Goal: Communication & Community: Answer question/provide support

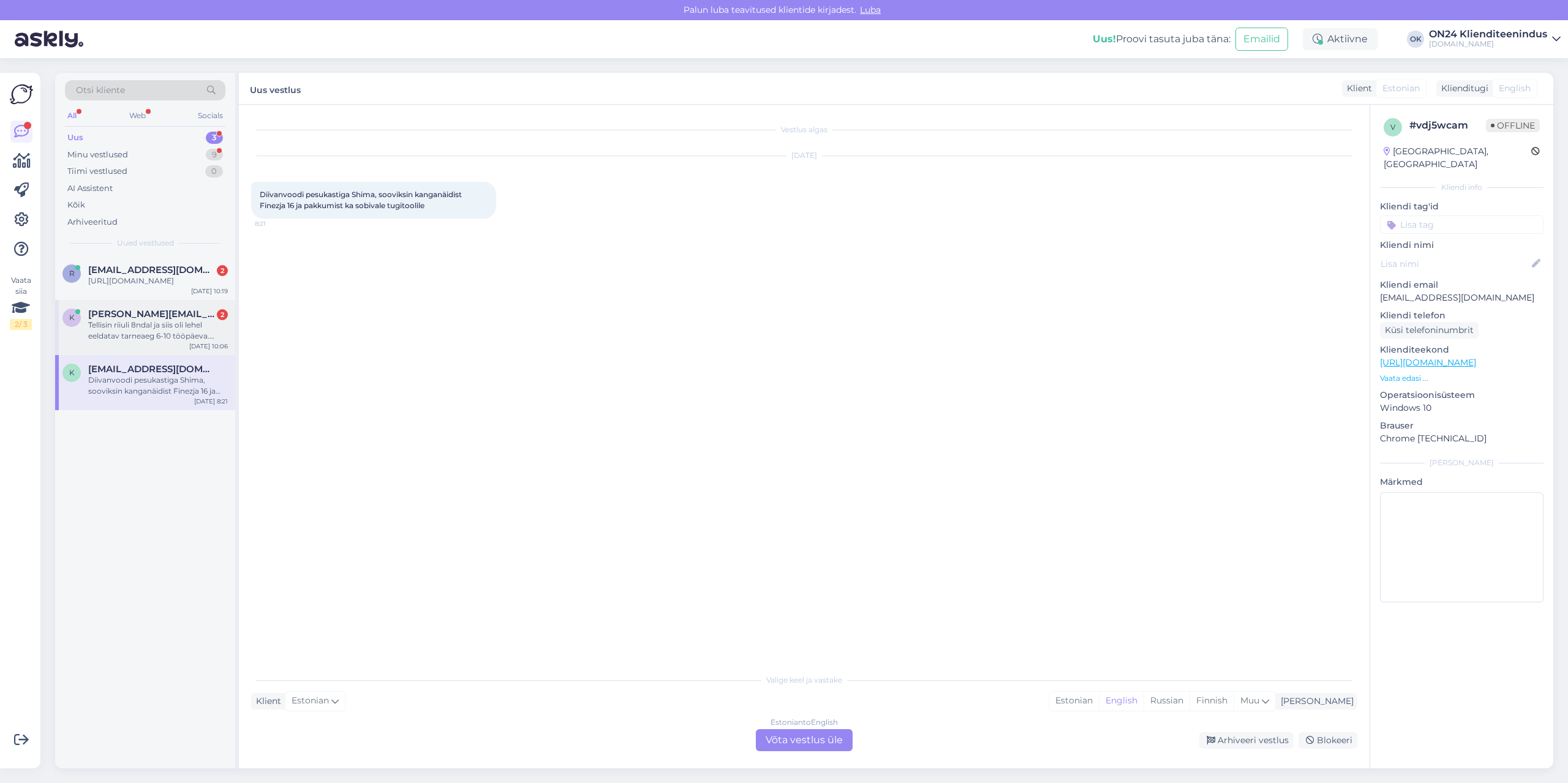
click at [108, 336] on div "Tellisin riiuli 8ndal ja siis oli lehel eeldatav tarneaeg 6-10 tööpäeva. Praegu…" at bounding box center [158, 331] width 139 height 22
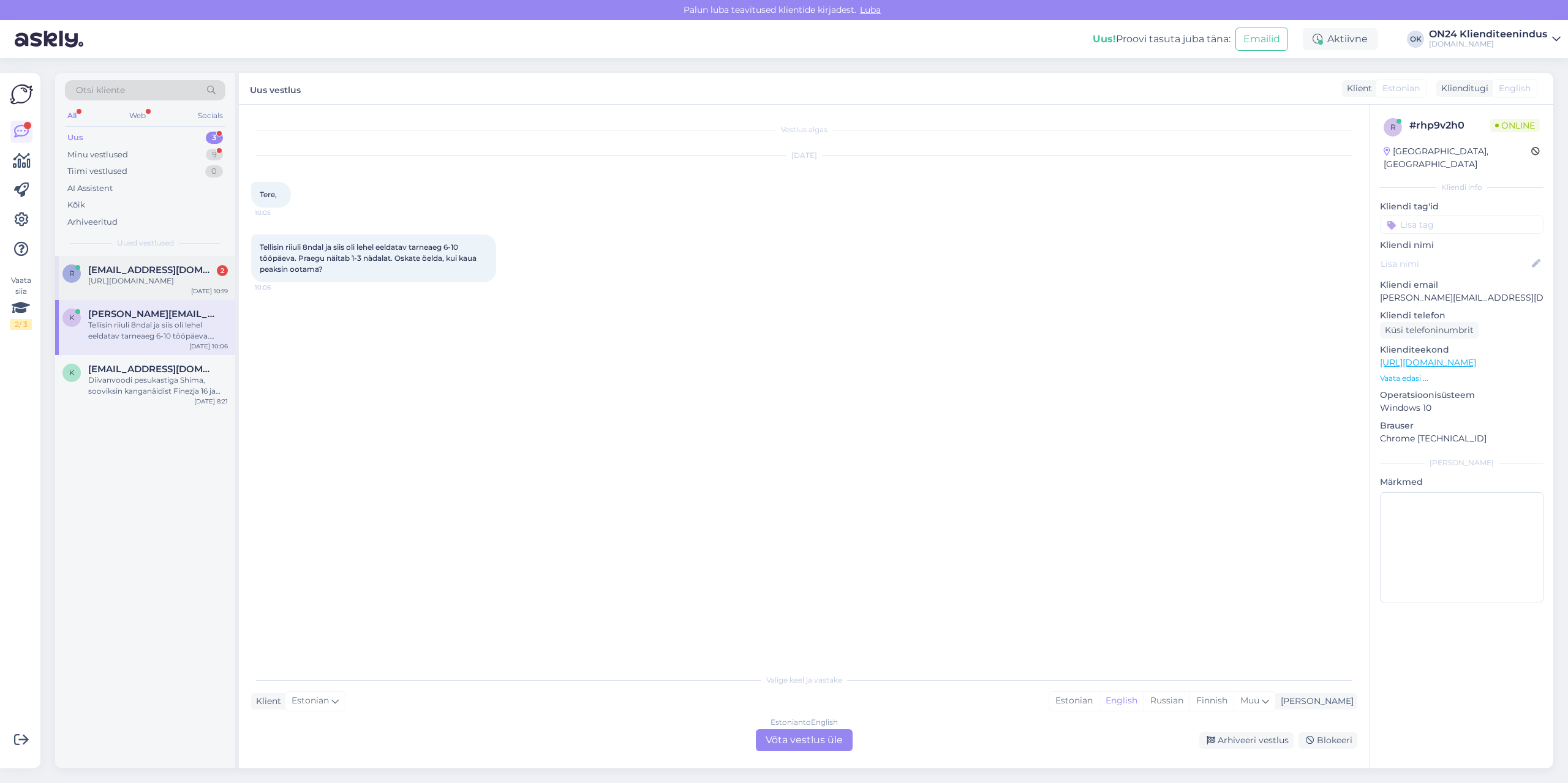
click at [120, 287] on div "R [EMAIL_ADDRESS][DOMAIN_NAME] 2 [URL][DOMAIN_NAME] [DATE] 10:19" at bounding box center [145, 278] width 180 height 44
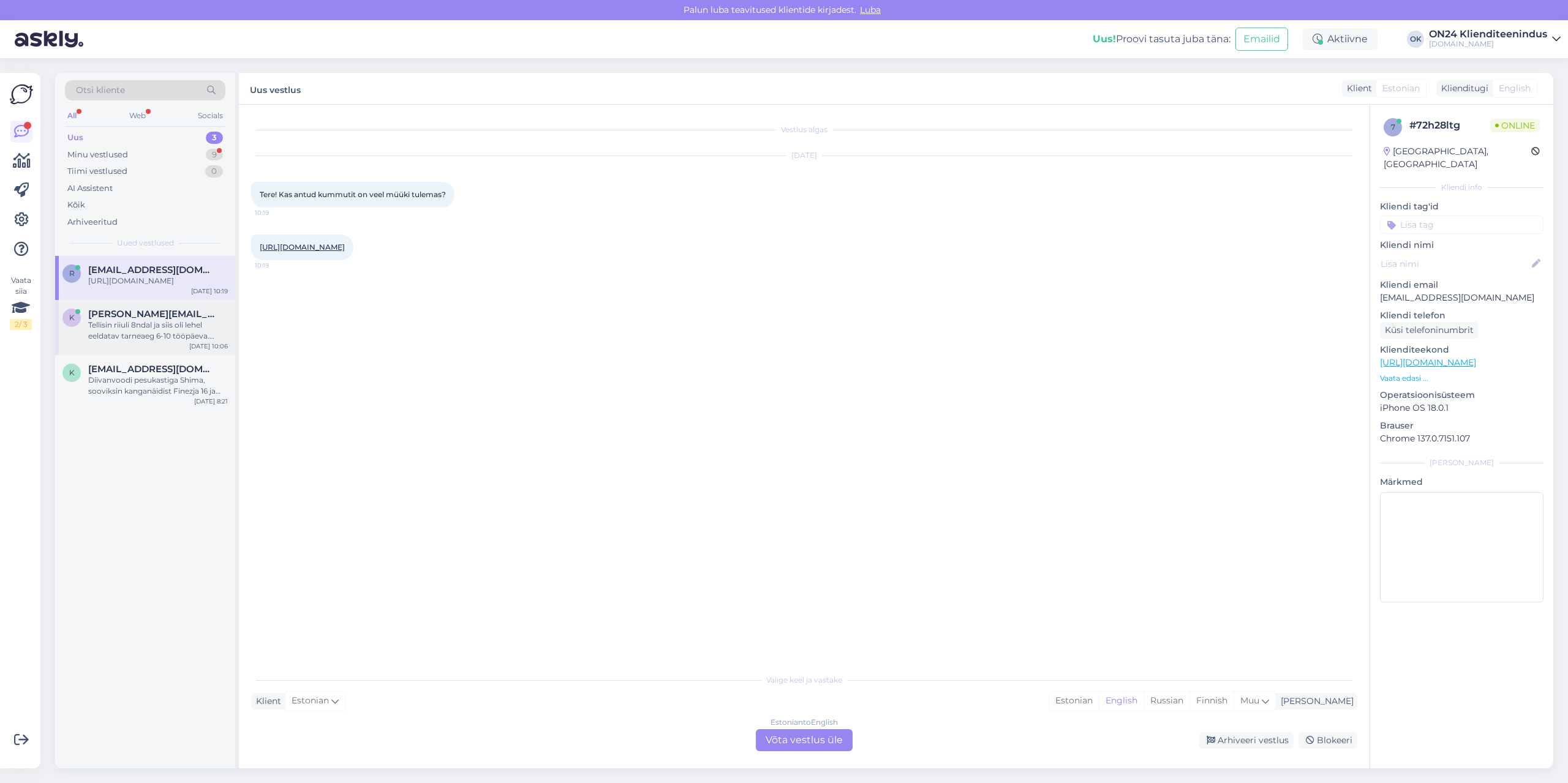
click at [122, 330] on div "Tellisin riiuli 8ndal ja siis oli lehel eeldatav tarneaeg 6-10 tööpäeva. Praegu…" at bounding box center [158, 331] width 139 height 22
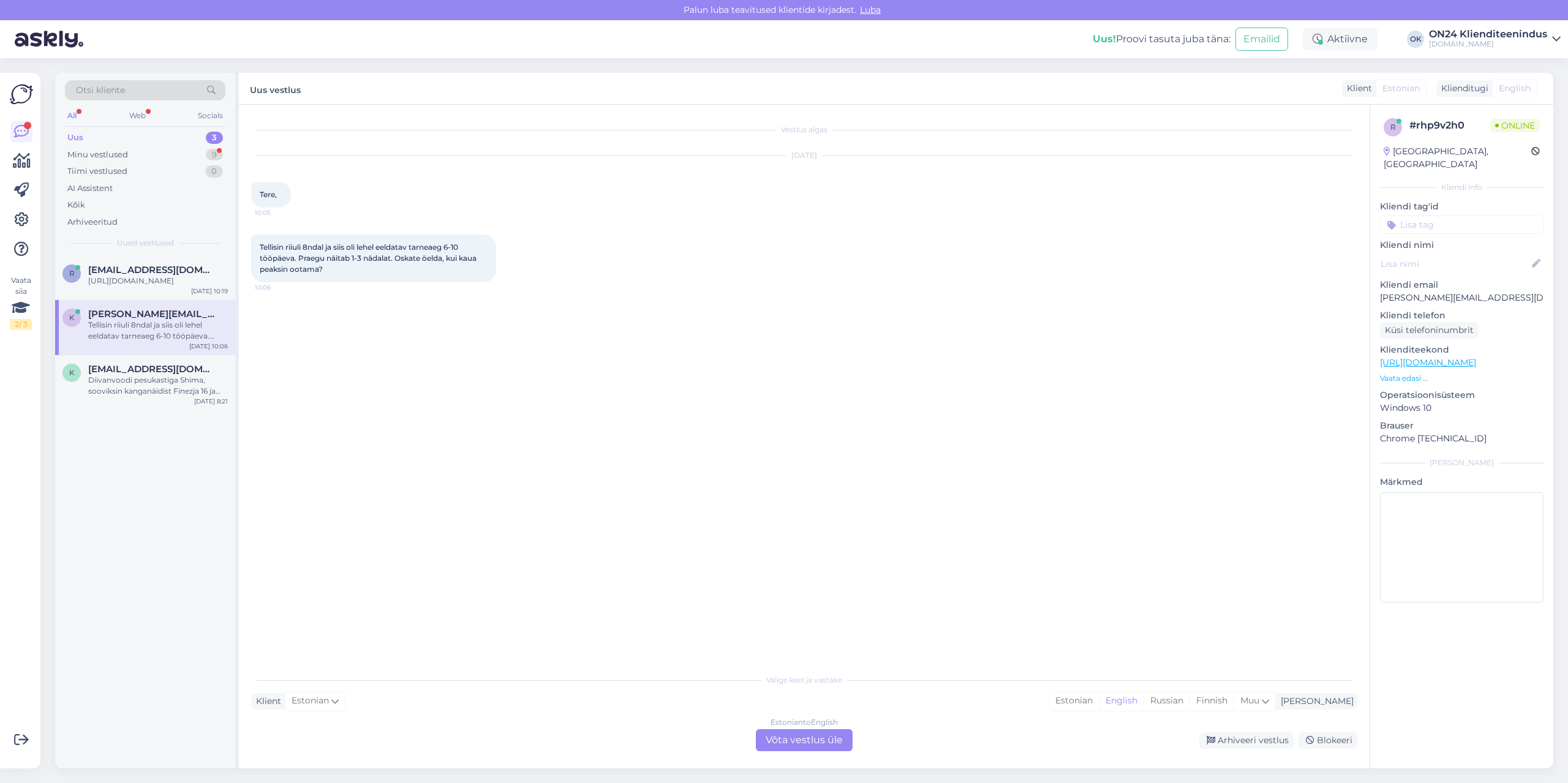
click at [1423, 291] on p "[PERSON_NAME][EMAIL_ADDRESS][DOMAIN_NAME]" at bounding box center [1462, 297] width 164 height 13
copy p "[PERSON_NAME][EMAIL_ADDRESS][DOMAIN_NAME]"
click at [131, 267] on span "[EMAIL_ADDRESS][DOMAIN_NAME]" at bounding box center [152, 270] width 128 height 11
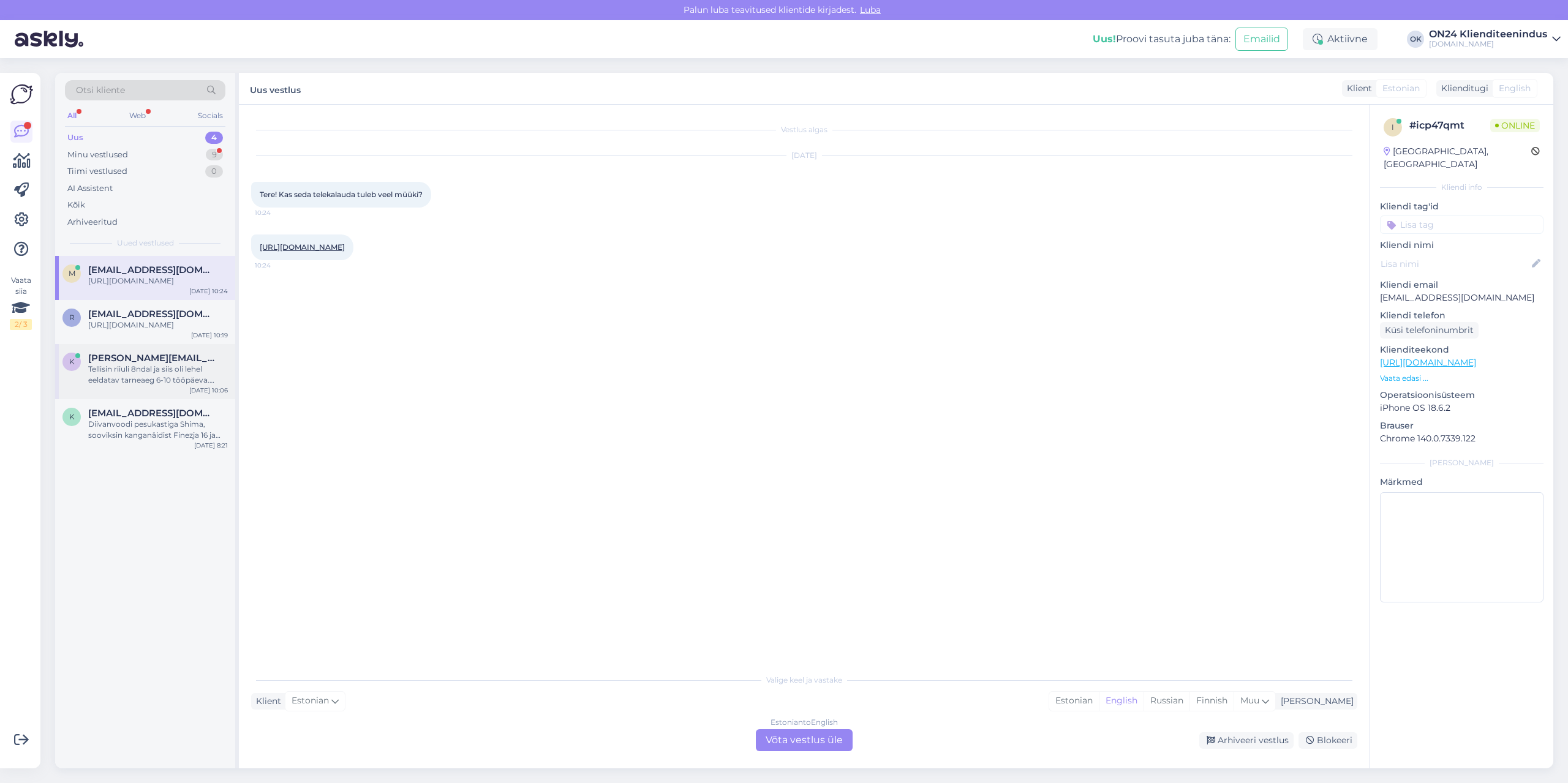
click at [195, 363] on span "[PERSON_NAME][EMAIL_ADDRESS][DOMAIN_NAME]" at bounding box center [152, 358] width 128 height 11
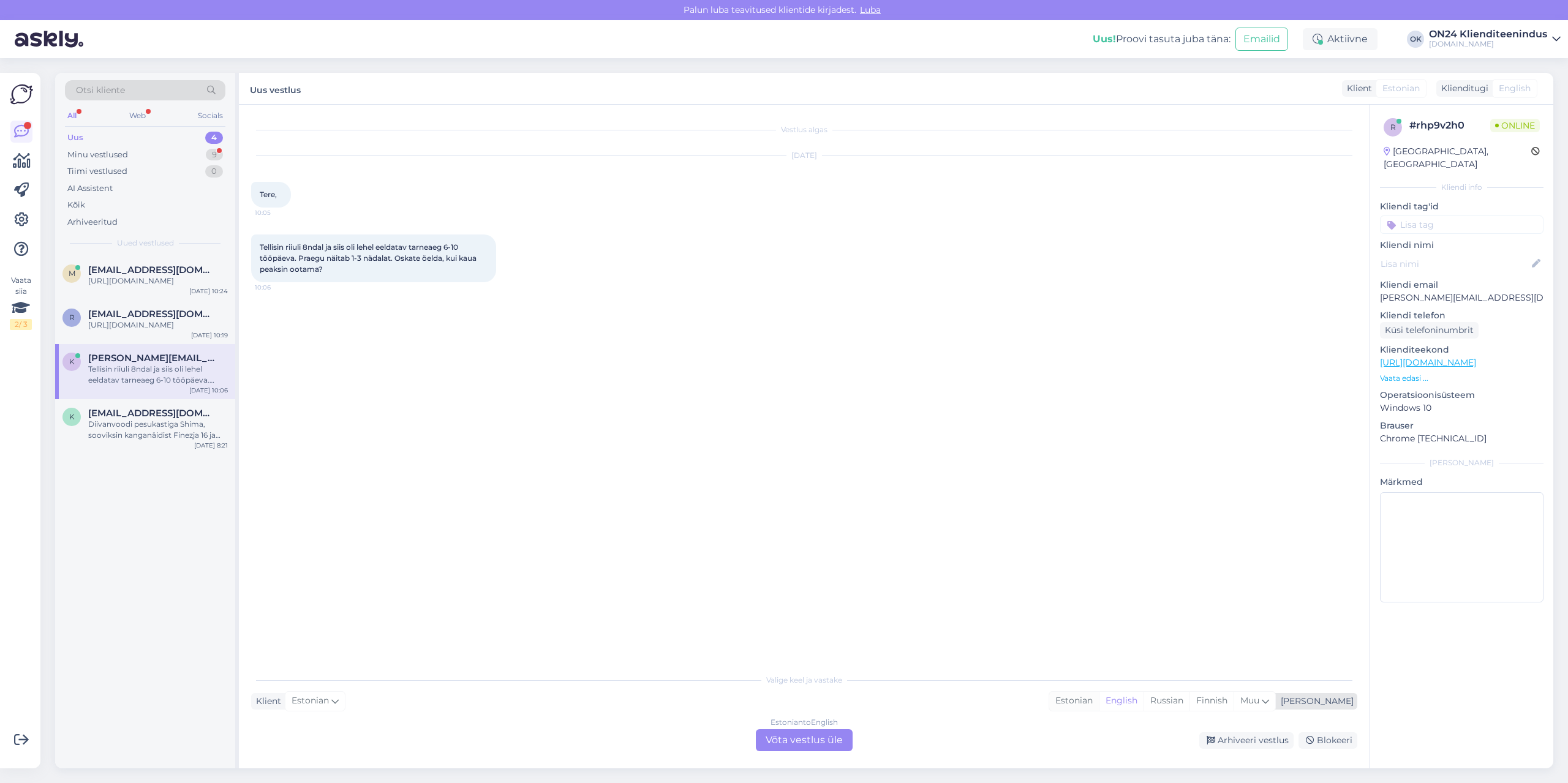
click at [1099, 703] on div "Estonian" at bounding box center [1074, 701] width 49 height 18
click at [772, 740] on div "Estonian to Estonian Võta vestlus üle" at bounding box center [804, 740] width 97 height 22
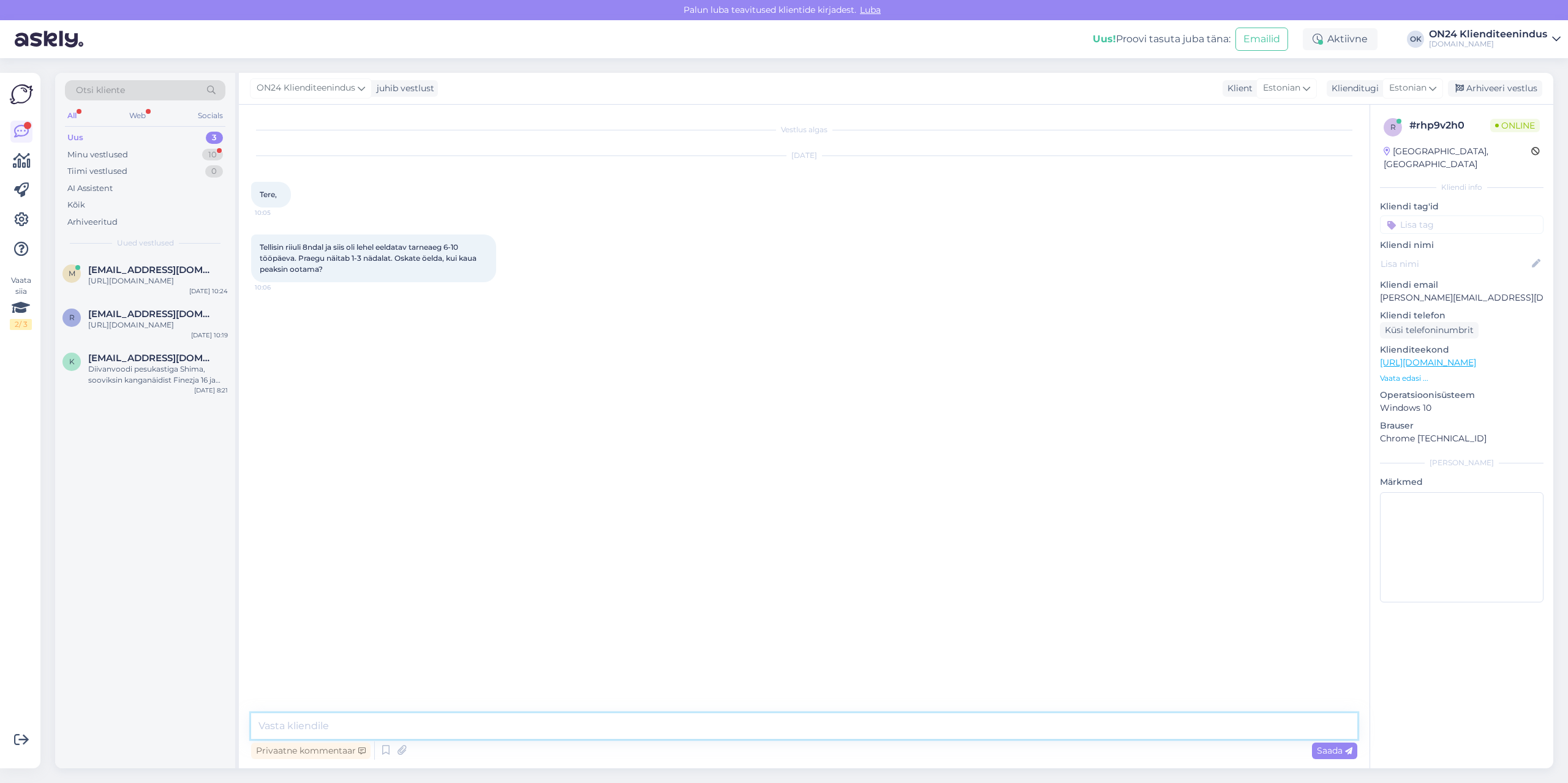
click at [755, 725] on textarea at bounding box center [805, 726] width 1106 height 26
type textarea "Tere. [PERSON_NAME] on [GEOGRAPHIC_DATA]. Teavitame, kui saabub Tartu lattu."
click at [148, 361] on div "k [EMAIL_ADDRESS][DOMAIN_NAME] Diivanvoodi pesukastiga Shima, sooviksin kanganä…" at bounding box center [145, 372] width 180 height 55
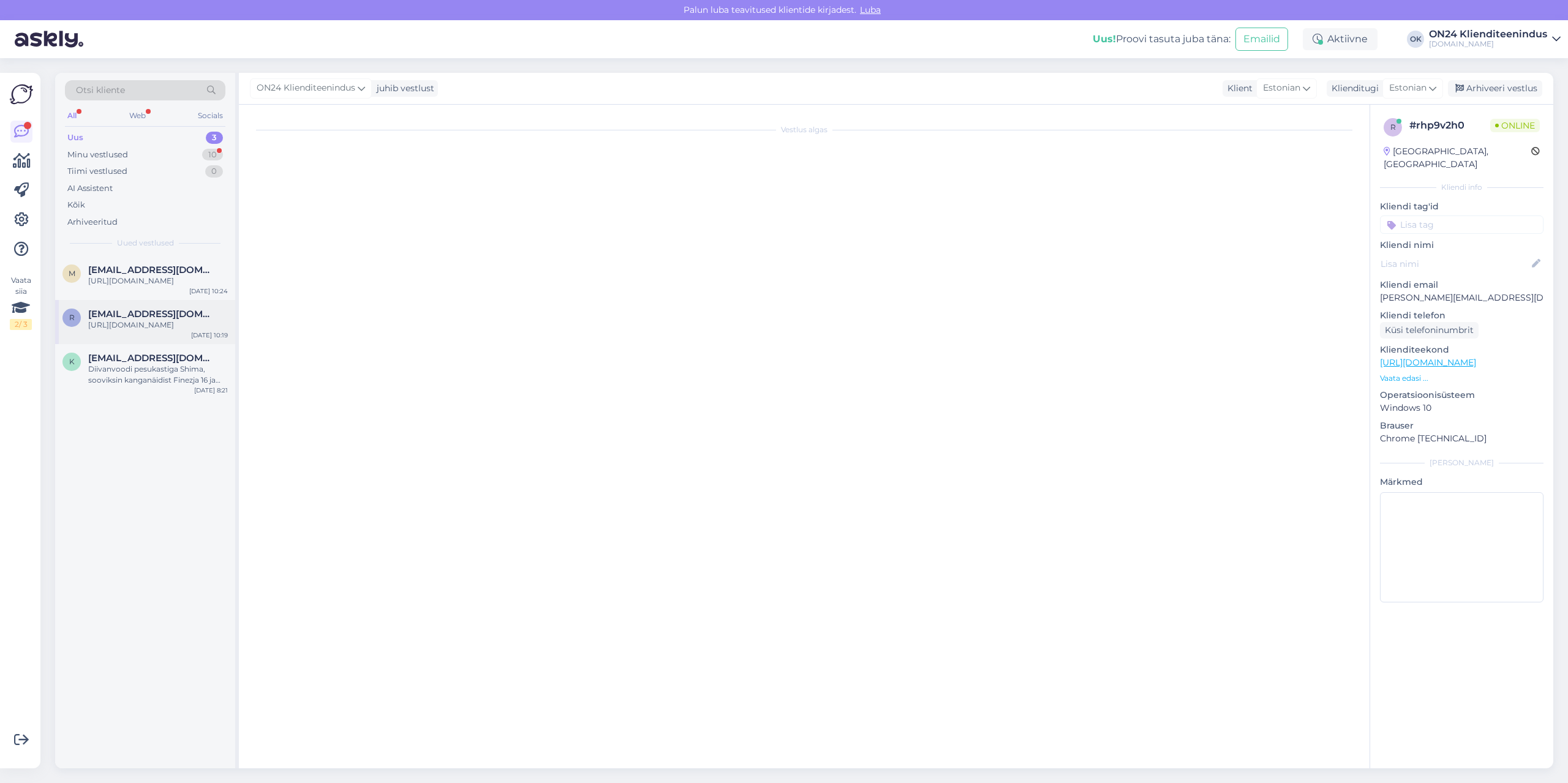
click at [142, 342] on div "R [EMAIL_ADDRESS][DOMAIN_NAME] [URL][DOMAIN_NAME] [DATE] 10:19" at bounding box center [145, 322] width 180 height 44
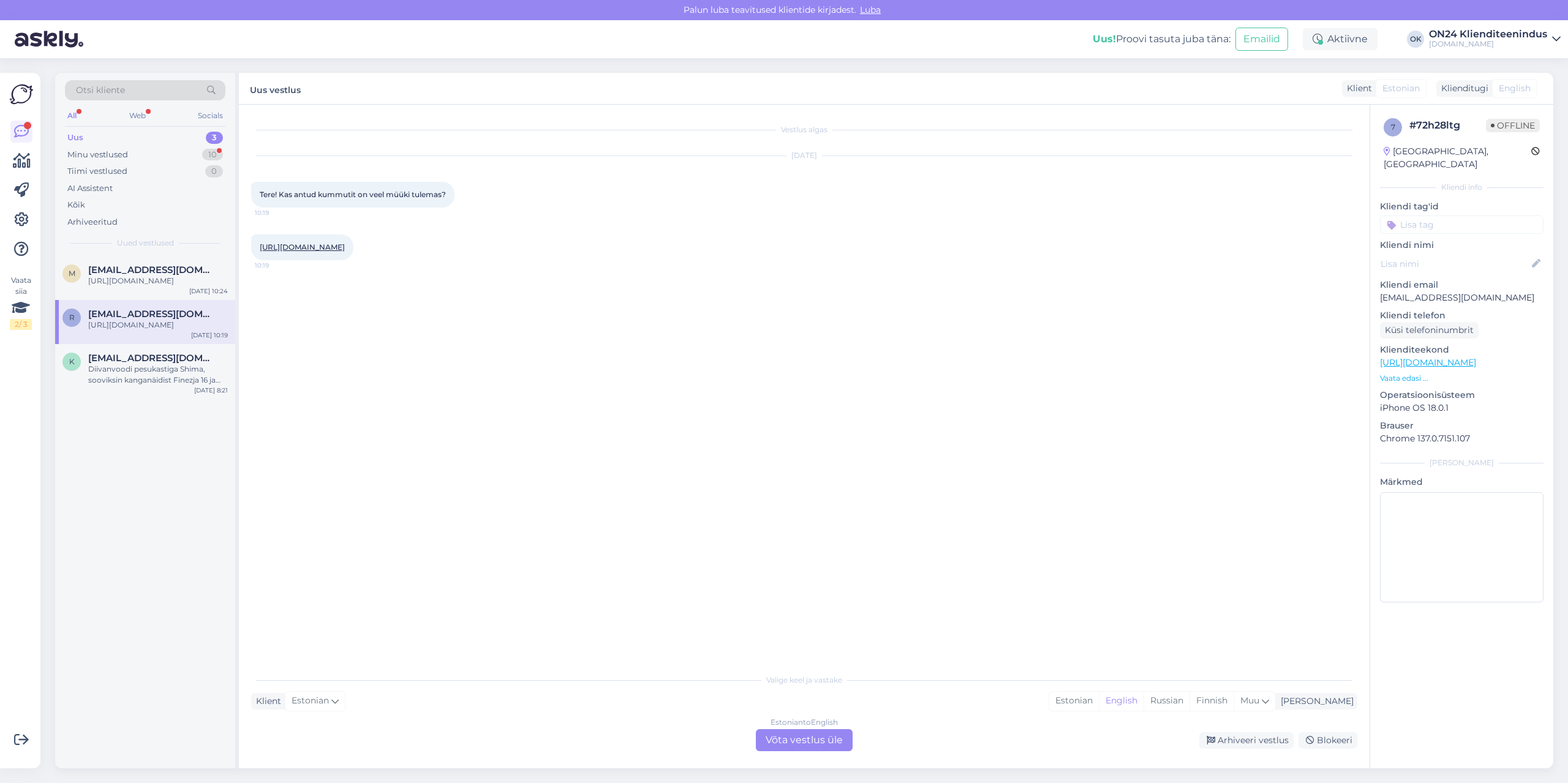
click at [338, 245] on link "[URL][DOMAIN_NAME]" at bounding box center [302, 247] width 85 height 9
click at [1099, 706] on div "Estonian" at bounding box center [1074, 701] width 49 height 18
click at [823, 751] on div "Vestlus algas [DATE] Tere! Kas antud kummutit on veel müüki tulemas? 10:19 [URL…" at bounding box center [804, 436] width 1131 height 664
click at [823, 748] on div "Estonian to Estonian Võta vestlus üle" at bounding box center [804, 740] width 97 height 22
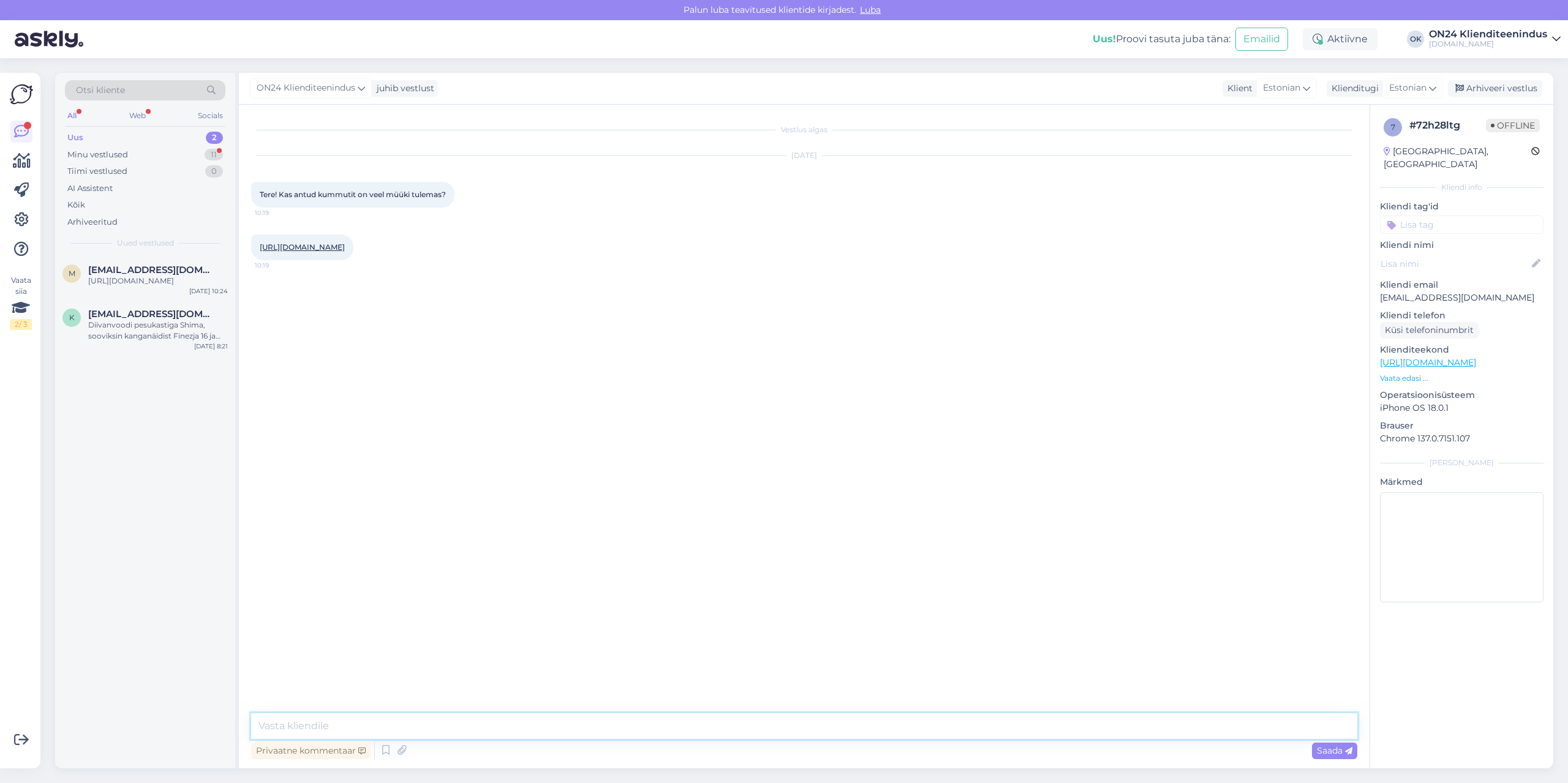
click at [780, 731] on textarea at bounding box center [805, 726] width 1106 height 26
type textarea "Tere. Paraku mitte."
click at [155, 280] on div "[URL][DOMAIN_NAME]" at bounding box center [158, 281] width 139 height 11
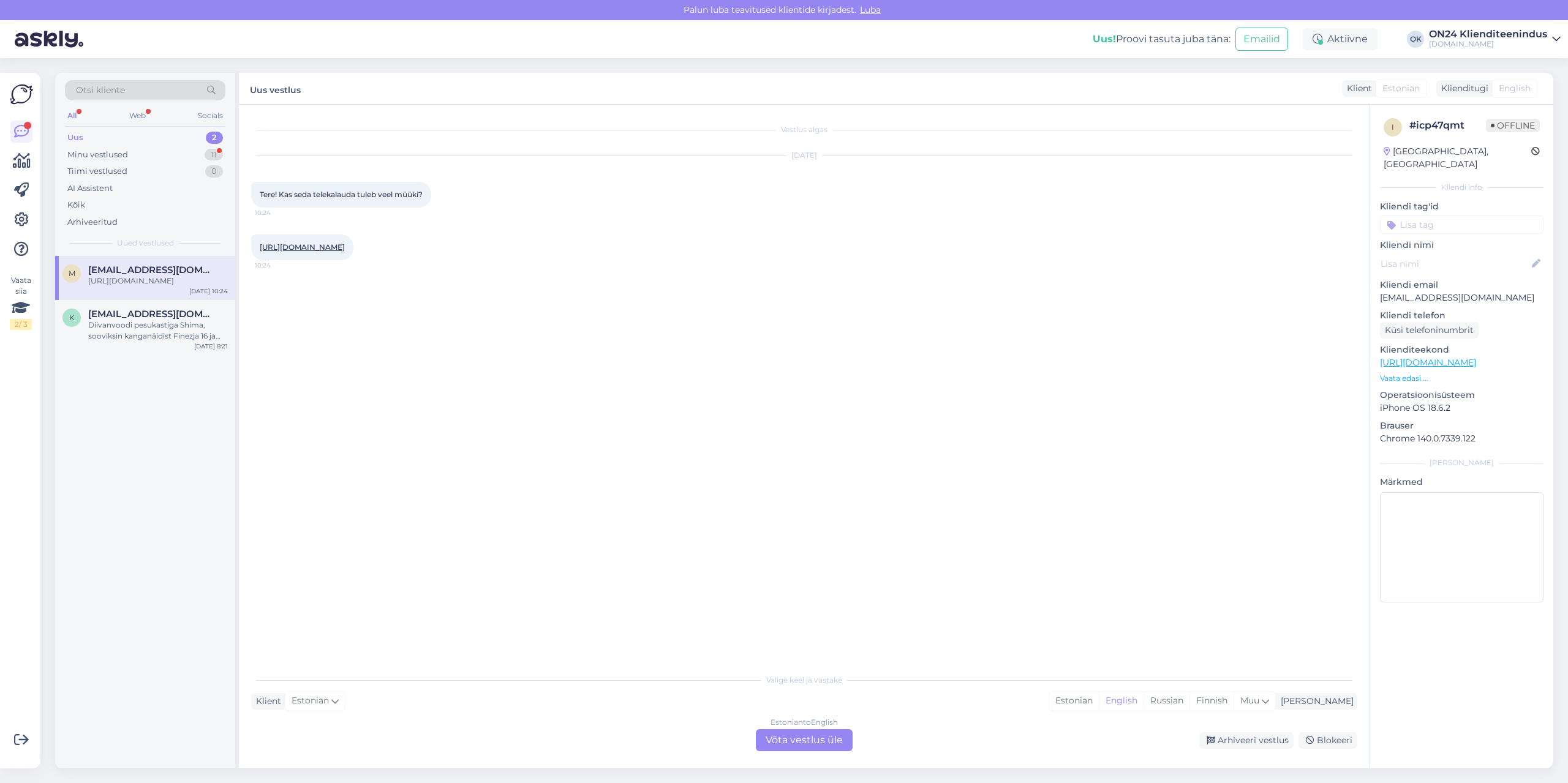
click at [340, 246] on link "[URL][DOMAIN_NAME]" at bounding box center [302, 247] width 85 height 9
click at [1099, 695] on div "Estonian" at bounding box center [1074, 701] width 49 height 18
click at [826, 747] on div "Estonian to Estonian Võta vestlus üle" at bounding box center [804, 740] width 97 height 22
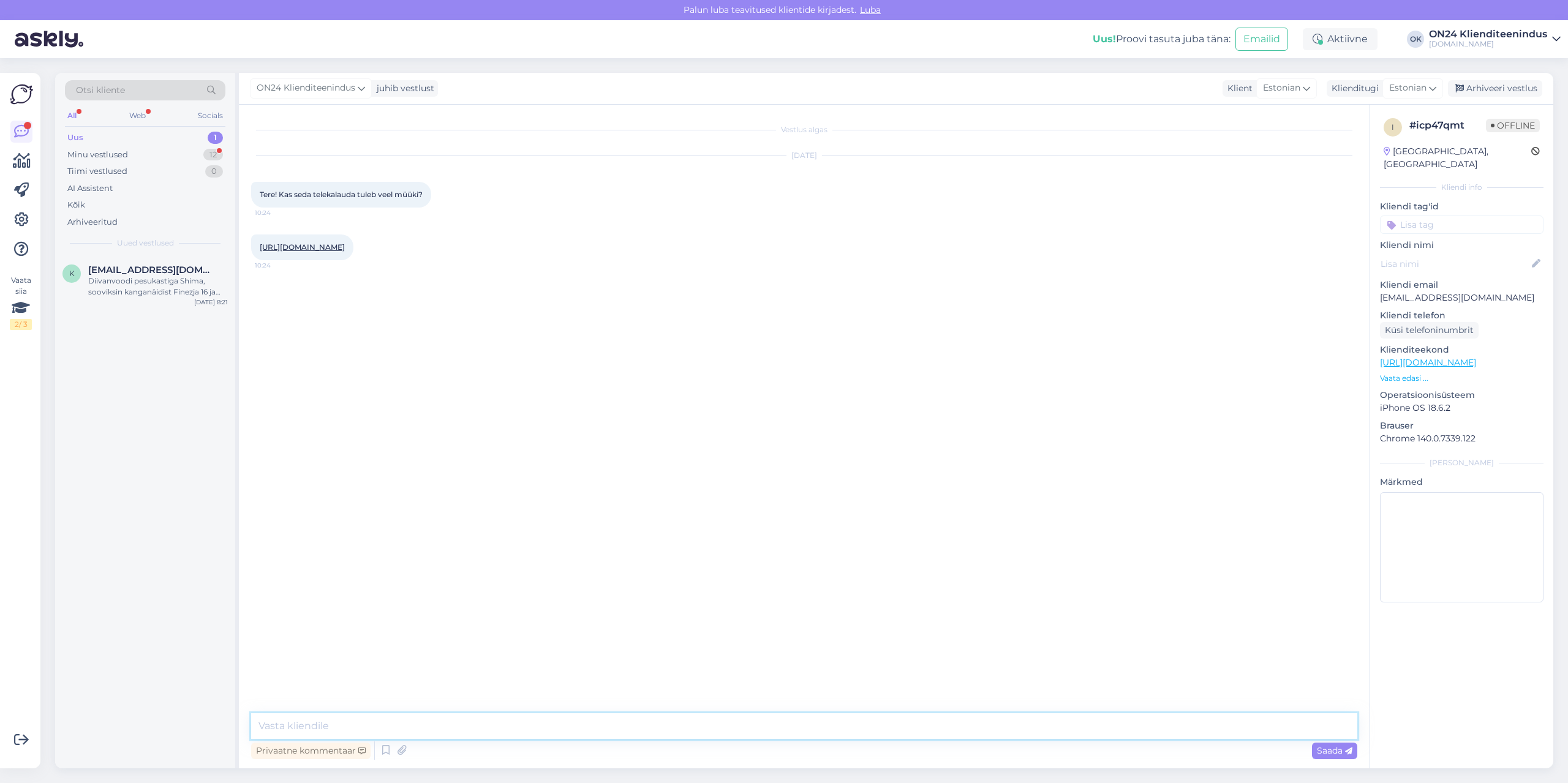
click at [805, 728] on textarea at bounding box center [805, 726] width 1106 height 26
type textarea "Tere. [PERSON_NAME] [PERSON_NAME] teada."
click at [150, 159] on div "Minu vestlused 12" at bounding box center [145, 155] width 161 height 17
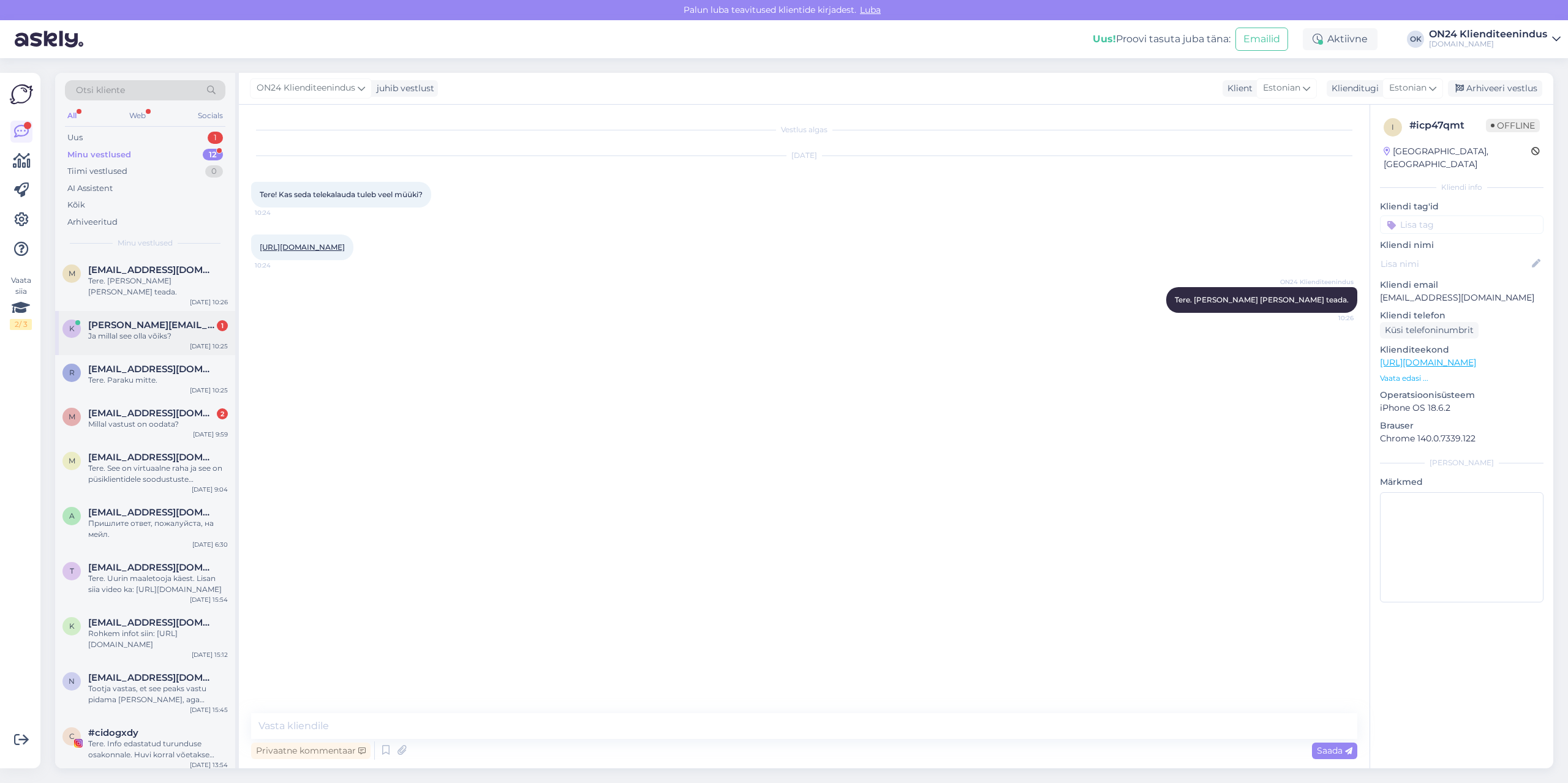
click at [136, 320] on span "[PERSON_NAME][EMAIL_ADDRESS][DOMAIN_NAME]" at bounding box center [152, 325] width 128 height 11
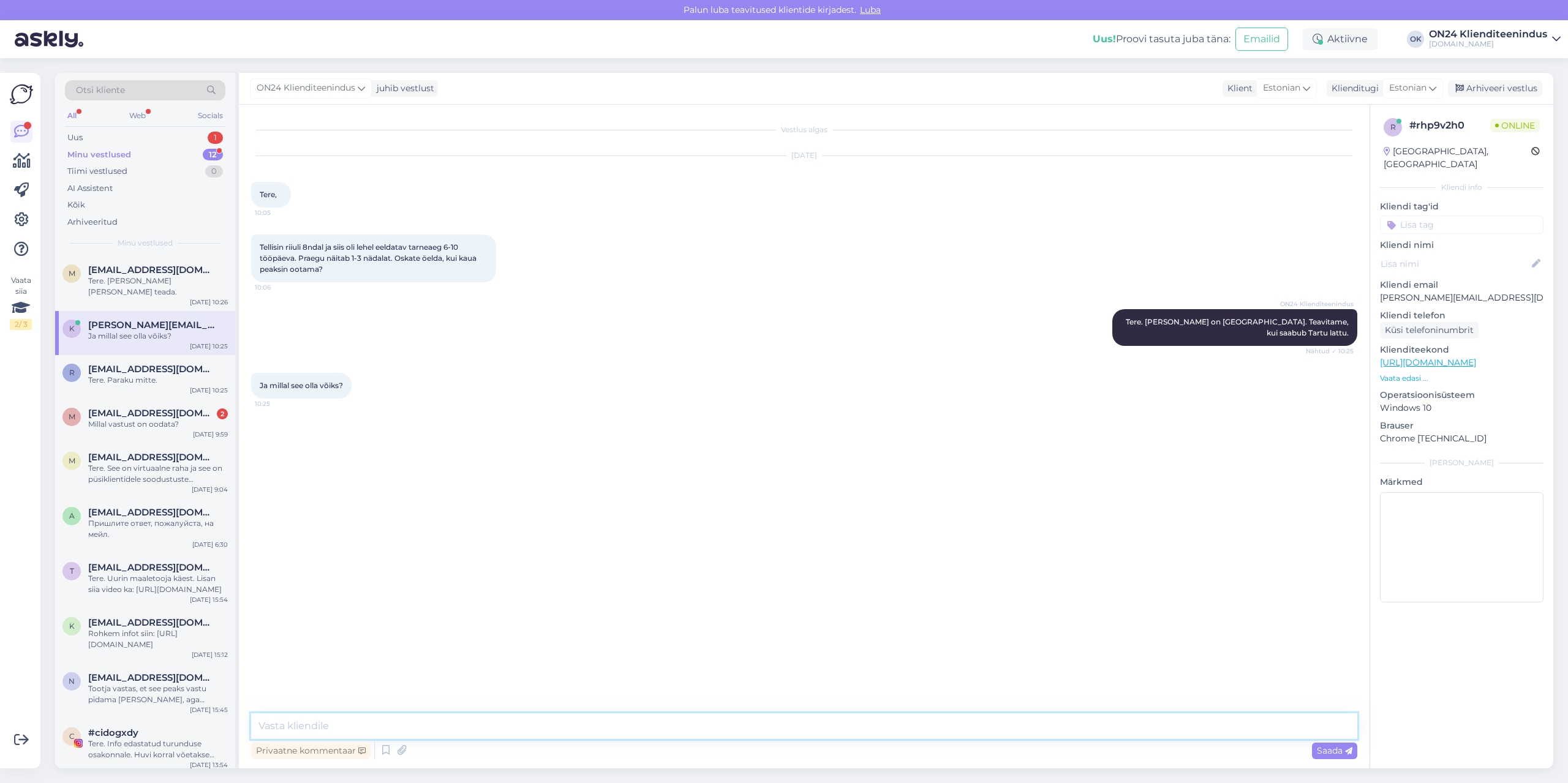
click at [330, 721] on textarea at bounding box center [805, 726] width 1106 height 26
type textarea "Järgmise nädala jooksul."
click at [205, 408] on span "[EMAIL_ADDRESS][DOMAIN_NAME]" at bounding box center [152, 413] width 128 height 11
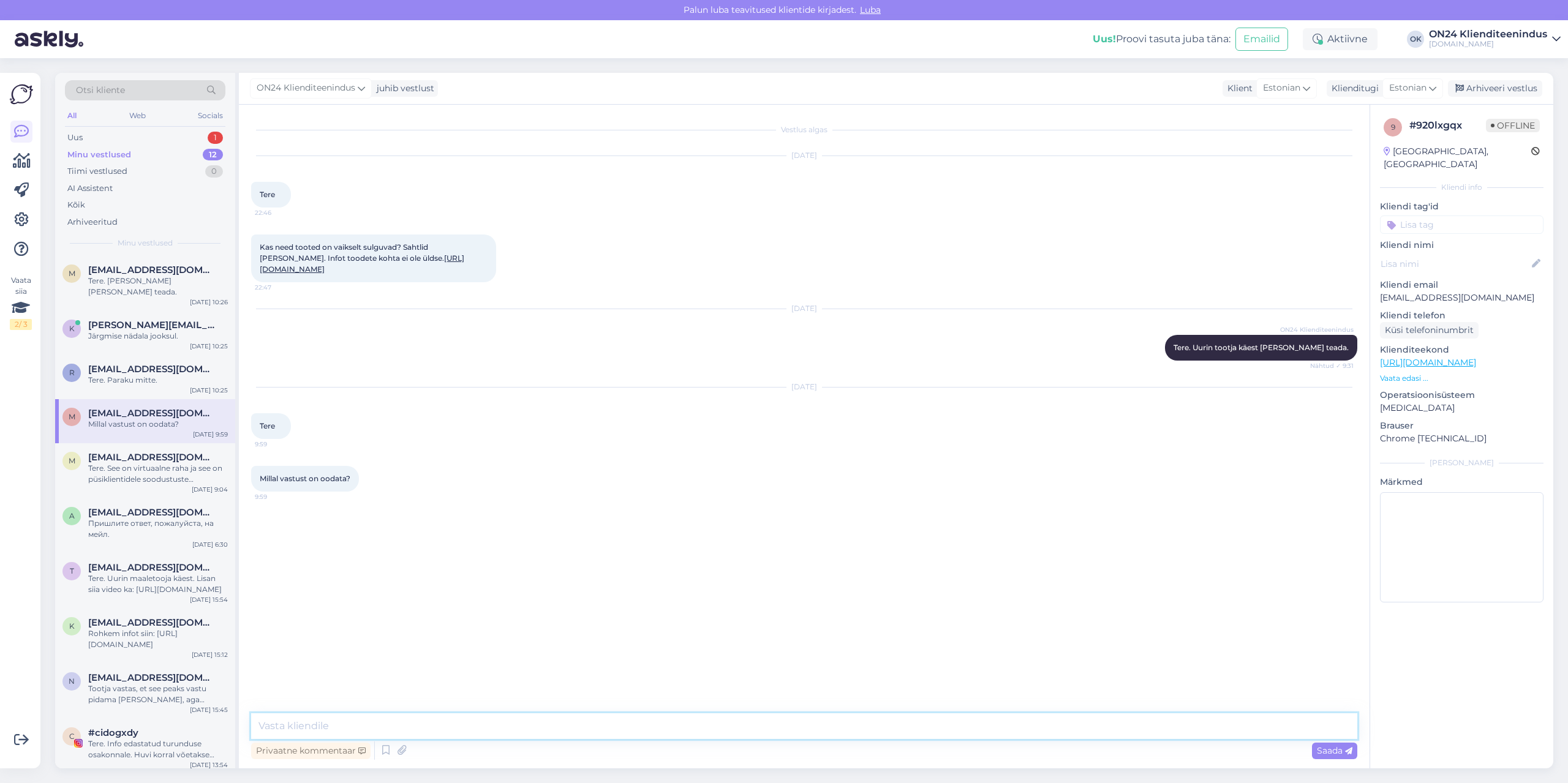
click at [344, 721] on textarea at bounding box center [805, 726] width 1106 height 26
type textarea "Tere. Ootame tootja vastust. [PERSON_NAME], kui saabub vastus."
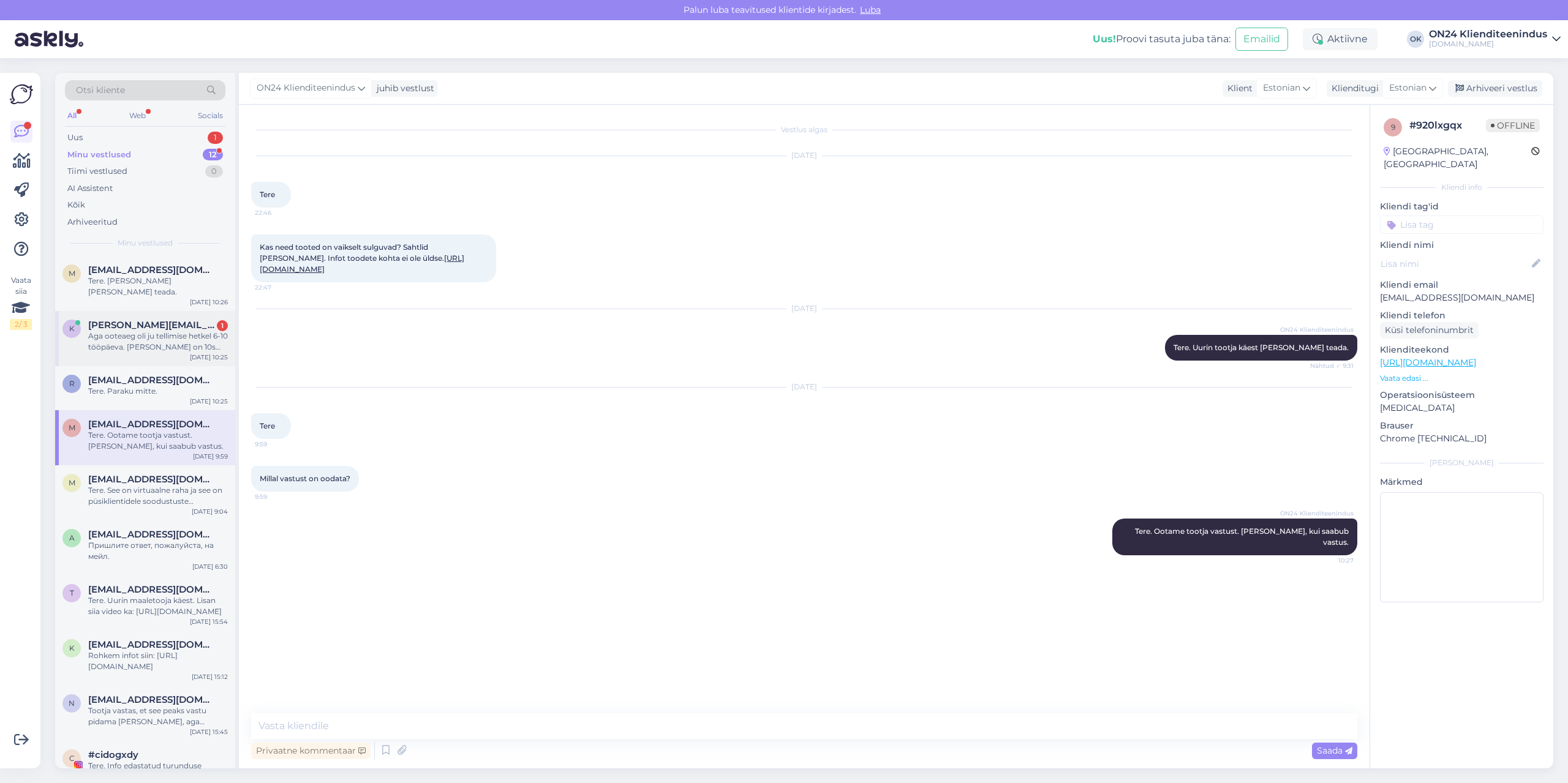
click at [116, 320] on span "[PERSON_NAME][EMAIL_ADDRESS][DOMAIN_NAME]" at bounding box center [152, 325] width 128 height 11
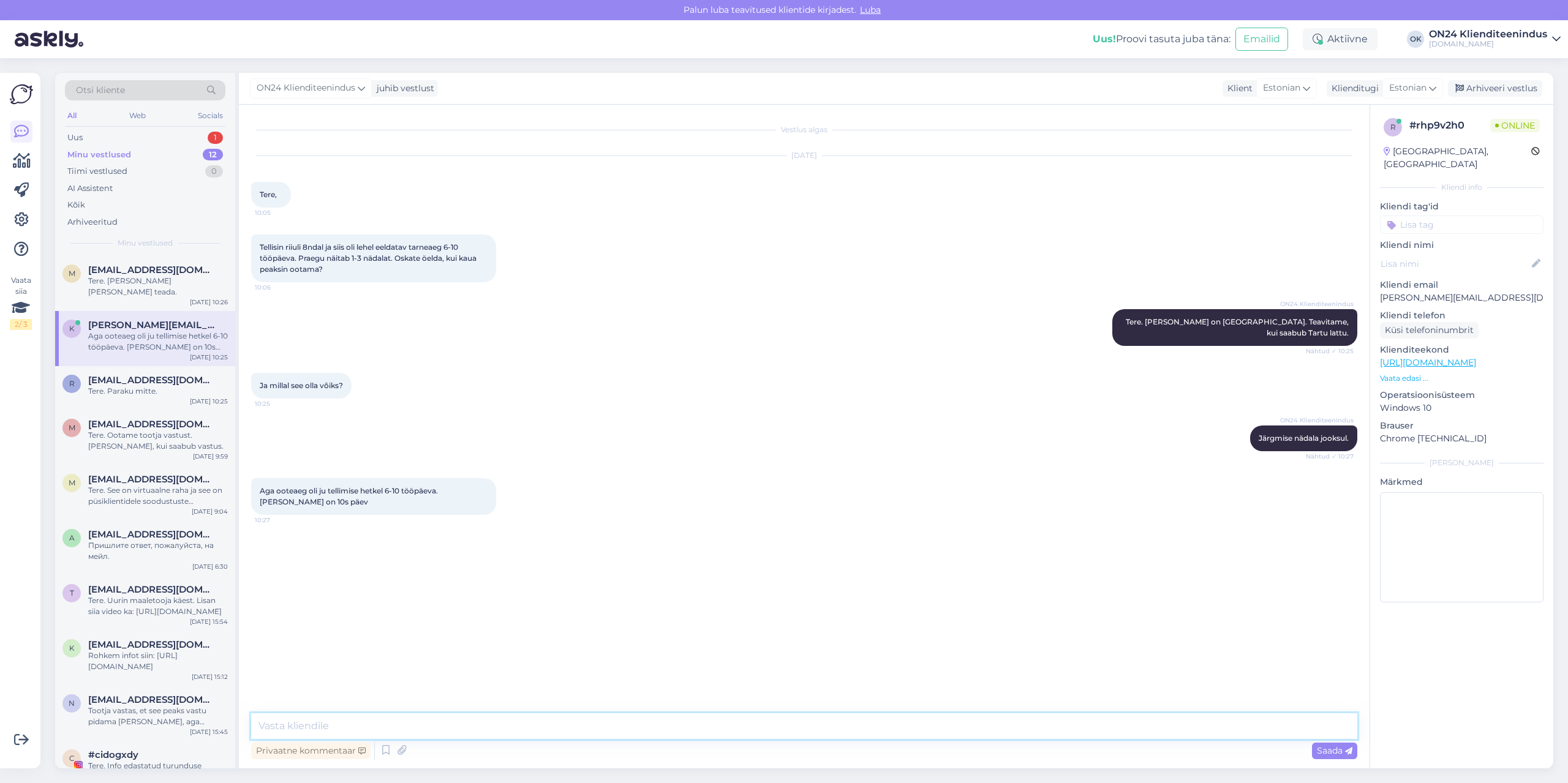
click at [364, 721] on textarea at bounding box center [805, 726] width 1106 height 26
type textarea "Vabandame hilinemise tõttu!"
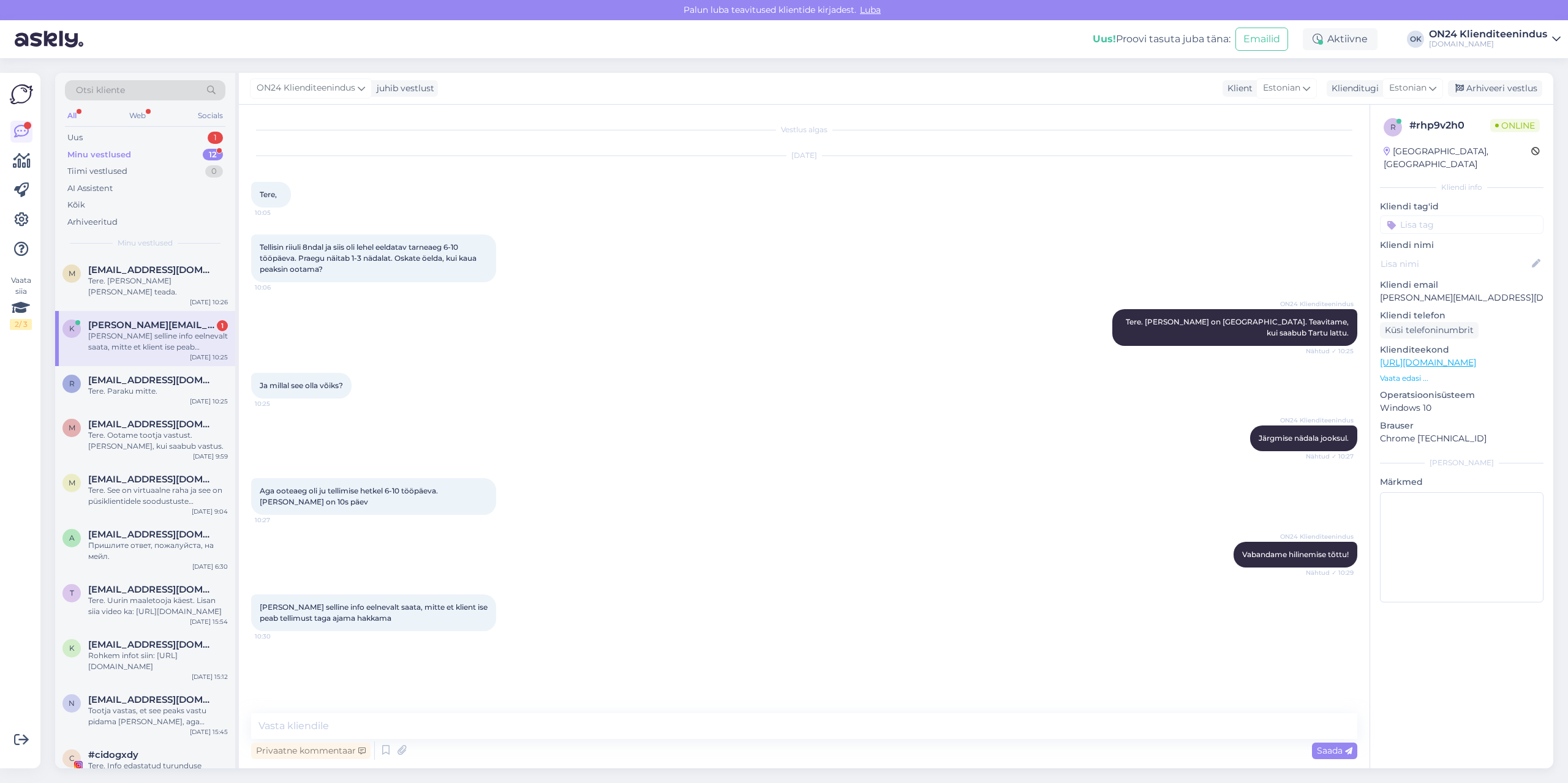
click at [130, 331] on div "[PERSON_NAME] selline info eelnevalt saata, mitte et klient ise peab tellimust …" at bounding box center [158, 342] width 139 height 22
click at [437, 716] on textarea at bounding box center [805, 726] width 1106 height 26
type textarea "Me teavitame oma kliente, [PERSON_NAME] reaalselt saabub [PERSON_NAME]."
click at [118, 285] on div "Tere. [PERSON_NAME] [PERSON_NAME] teada." at bounding box center [158, 287] width 139 height 22
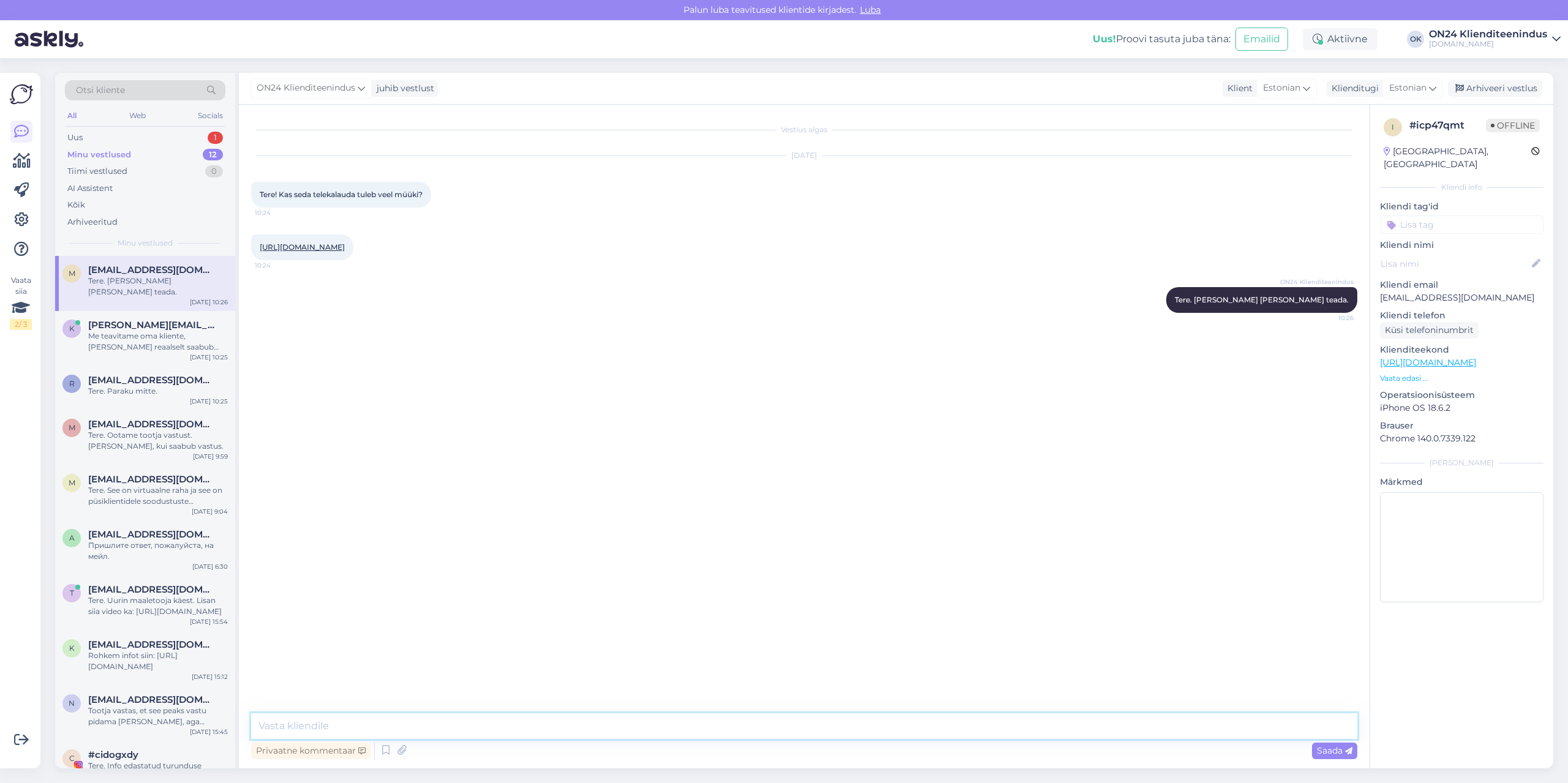
click at [319, 717] on textarea at bounding box center [805, 726] width 1106 height 26
paste textarea "[URL][DOMAIN_NAME]"
type textarea "Tere. See värv lähiajal tagasi [PERSON_NAME]. On pakkuda: [URL][DOMAIN_NAME] [U…"
